Goal: Task Accomplishment & Management: Use online tool/utility

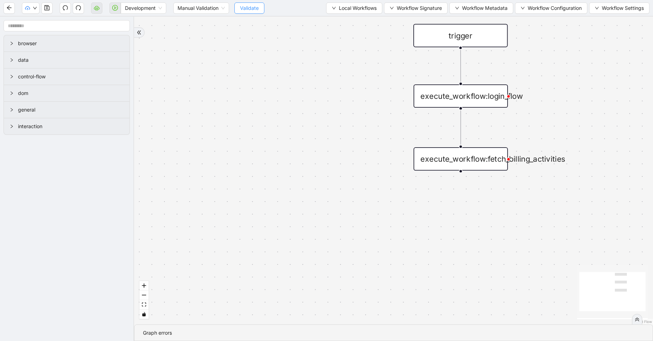
click at [254, 11] on span "Validate" at bounding box center [249, 8] width 19 height 8
click at [541, 10] on span "Workflow Configuration" at bounding box center [555, 8] width 54 height 8
click at [474, 10] on span "Workflow Metadata" at bounding box center [485, 8] width 46 height 8
click at [535, 11] on span "Workflow Configuration" at bounding box center [555, 8] width 54 height 8
click at [123, 7] on div "Development" at bounding box center [144, 7] width 46 height 11
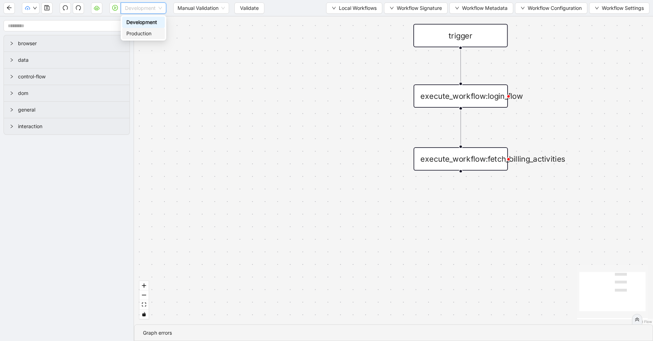
click at [138, 30] on div "Production" at bounding box center [143, 34] width 34 height 8
click at [99, 11] on icon "cloud-server" at bounding box center [97, 8] width 6 height 6
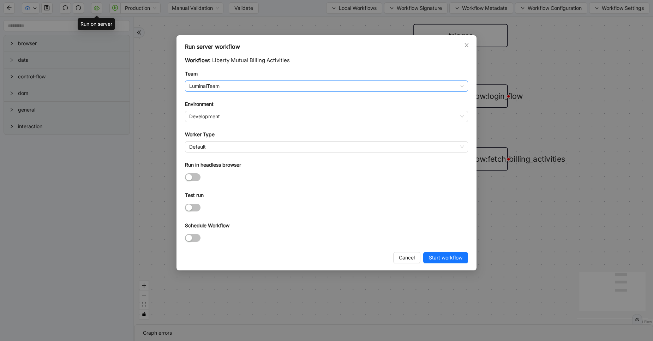
click at [207, 89] on span "LuminaiTeam" at bounding box center [326, 86] width 275 height 11
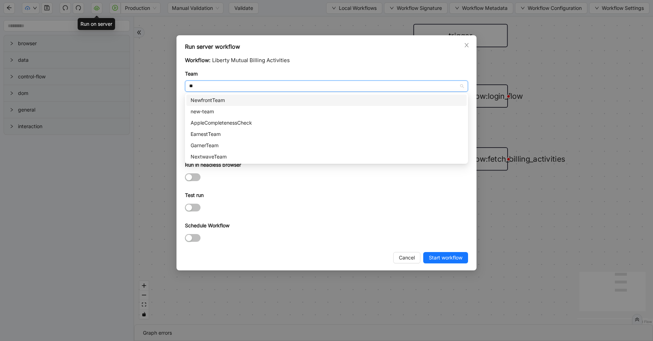
type input "***"
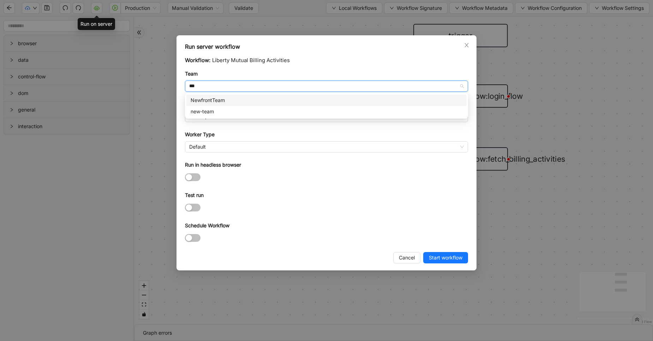
click at [208, 103] on div "NewfrontTeam" at bounding box center [327, 100] width 272 height 8
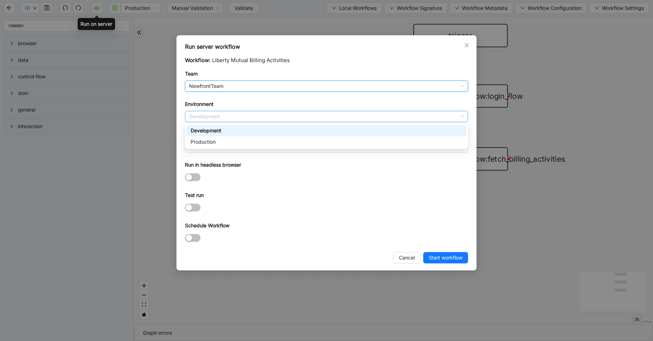
click at [210, 114] on span "Development" at bounding box center [326, 116] width 275 height 11
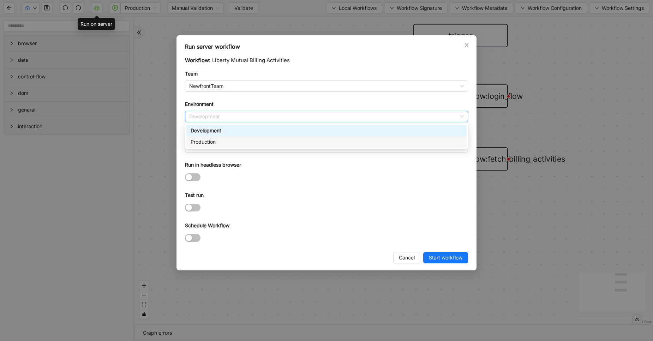
click at [212, 141] on div "Production" at bounding box center [327, 142] width 272 height 8
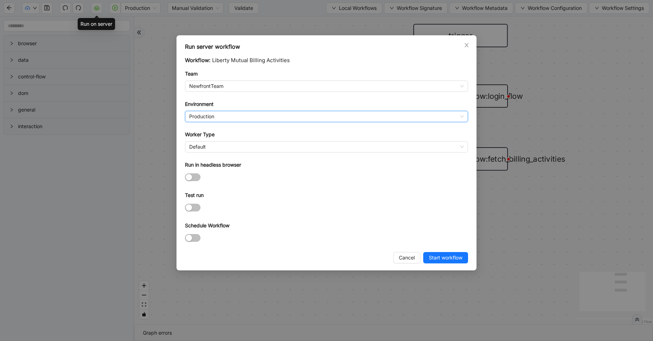
click at [212, 141] on div "Default" at bounding box center [326, 146] width 283 height 11
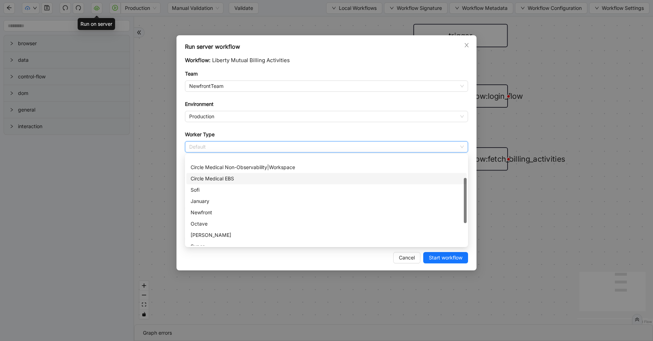
scroll to position [51, 0]
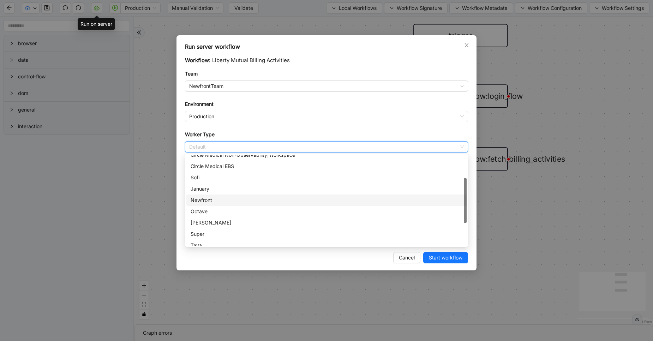
click at [207, 198] on div "Newfront" at bounding box center [327, 200] width 272 height 8
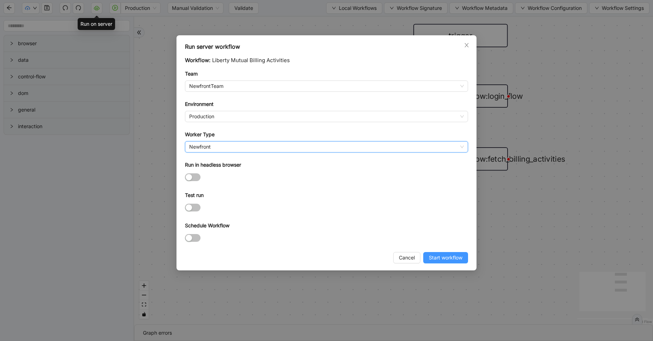
click at [431, 255] on span "Start workflow" at bounding box center [446, 258] width 34 height 8
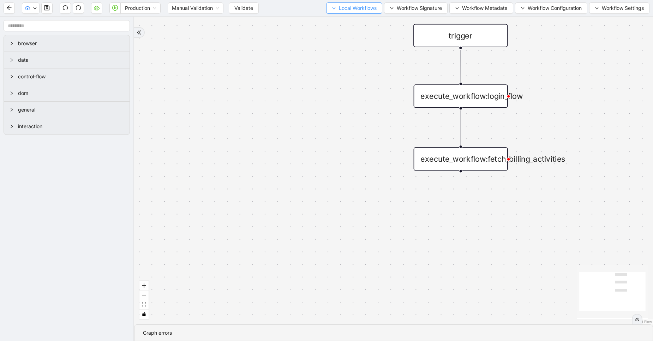
click at [369, 11] on span "Local Workflows" at bounding box center [358, 8] width 38 height 8
click at [192, 6] on span "Manual Validation" at bounding box center [195, 8] width 47 height 11
click at [403, 9] on span "Workflow Signature" at bounding box center [419, 8] width 45 height 8
click at [462, 7] on span "Workflow Metadata" at bounding box center [485, 8] width 46 height 8
click at [517, 10] on button "Workflow Configuration" at bounding box center [551, 7] width 72 height 11
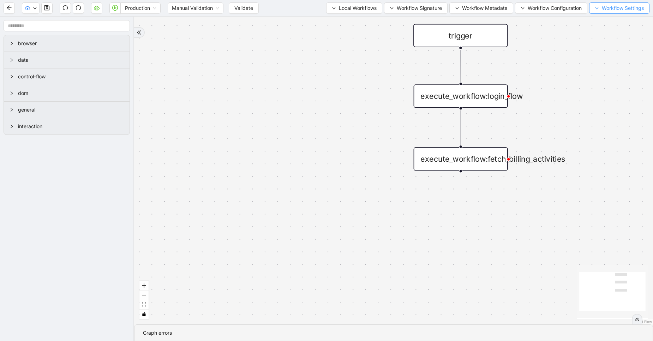
click at [602, 10] on span "Workflow Settings" at bounding box center [623, 8] width 42 height 8
